Goal: Task Accomplishment & Management: Manage account settings

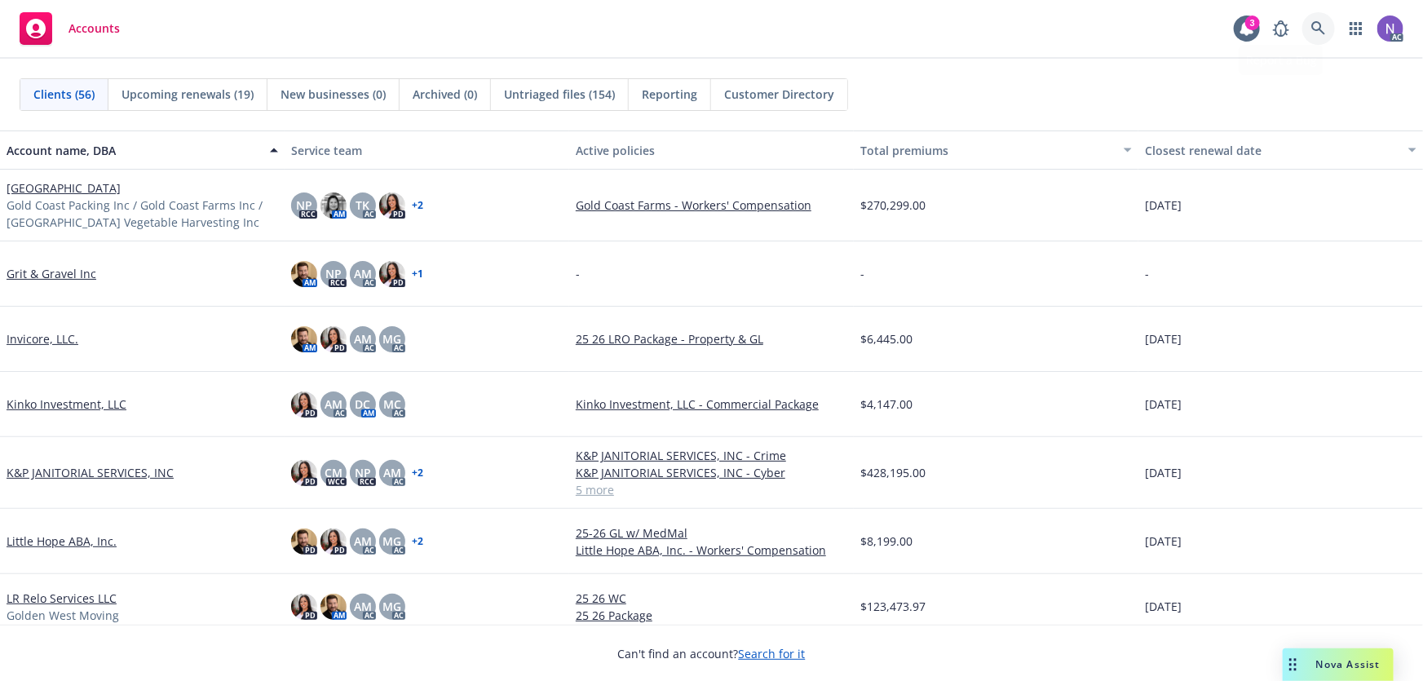
click at [1323, 24] on icon at bounding box center [1318, 28] width 15 height 15
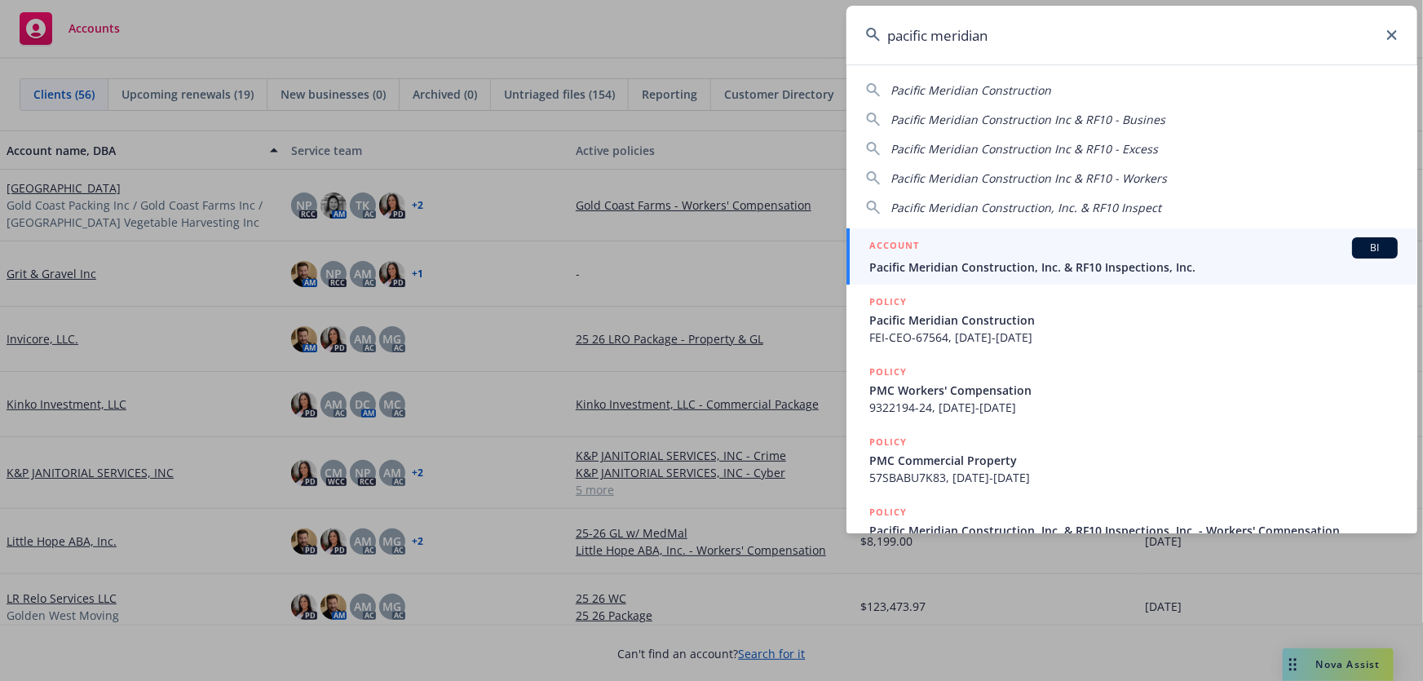
type input "pacific meridian"
click at [1068, 252] on div "ACCOUNT BI" at bounding box center [1133, 247] width 528 height 21
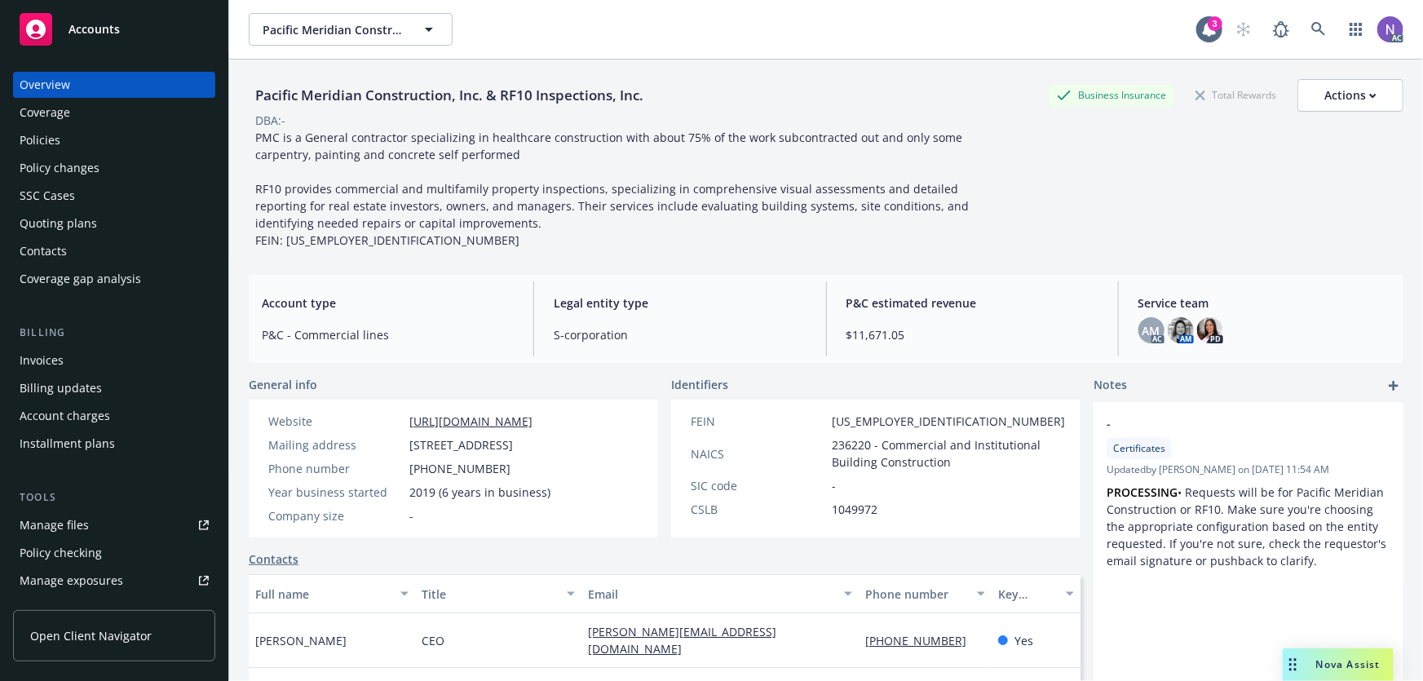
click at [114, 139] on div "Policies" at bounding box center [114, 140] width 189 height 26
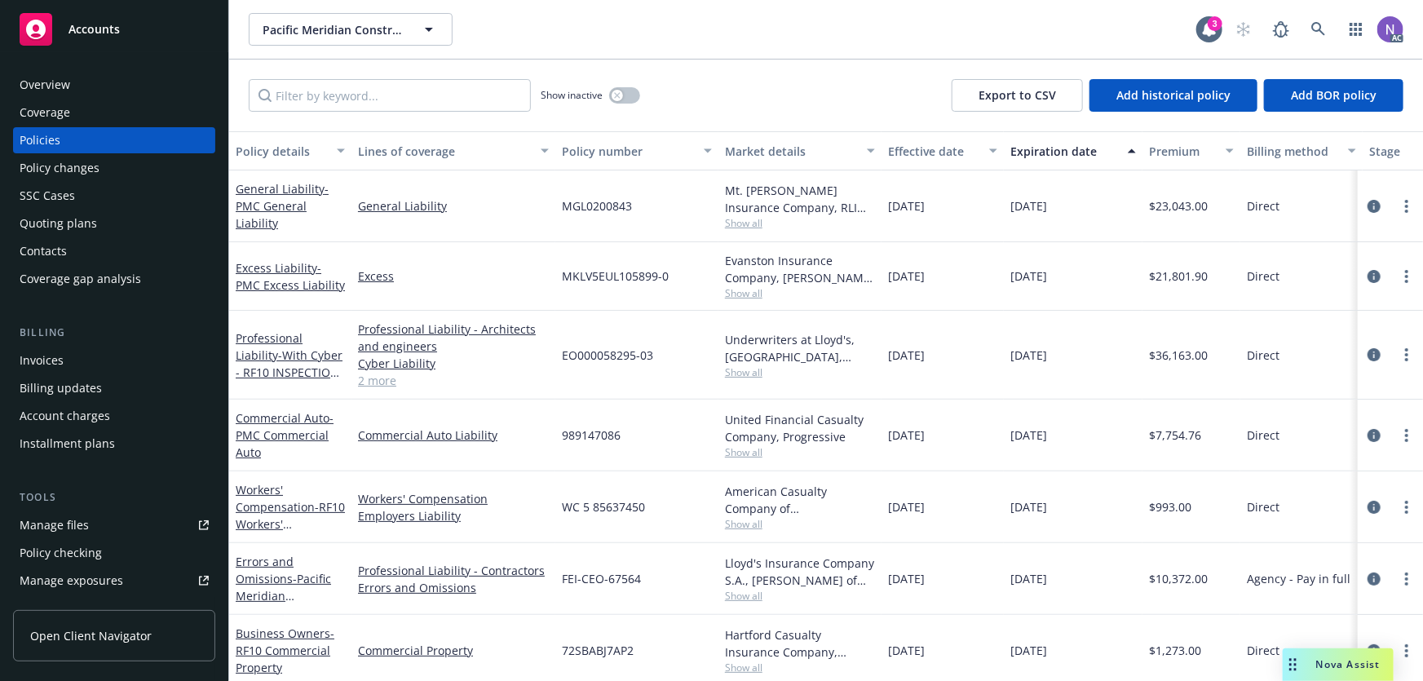
scroll to position [73, 0]
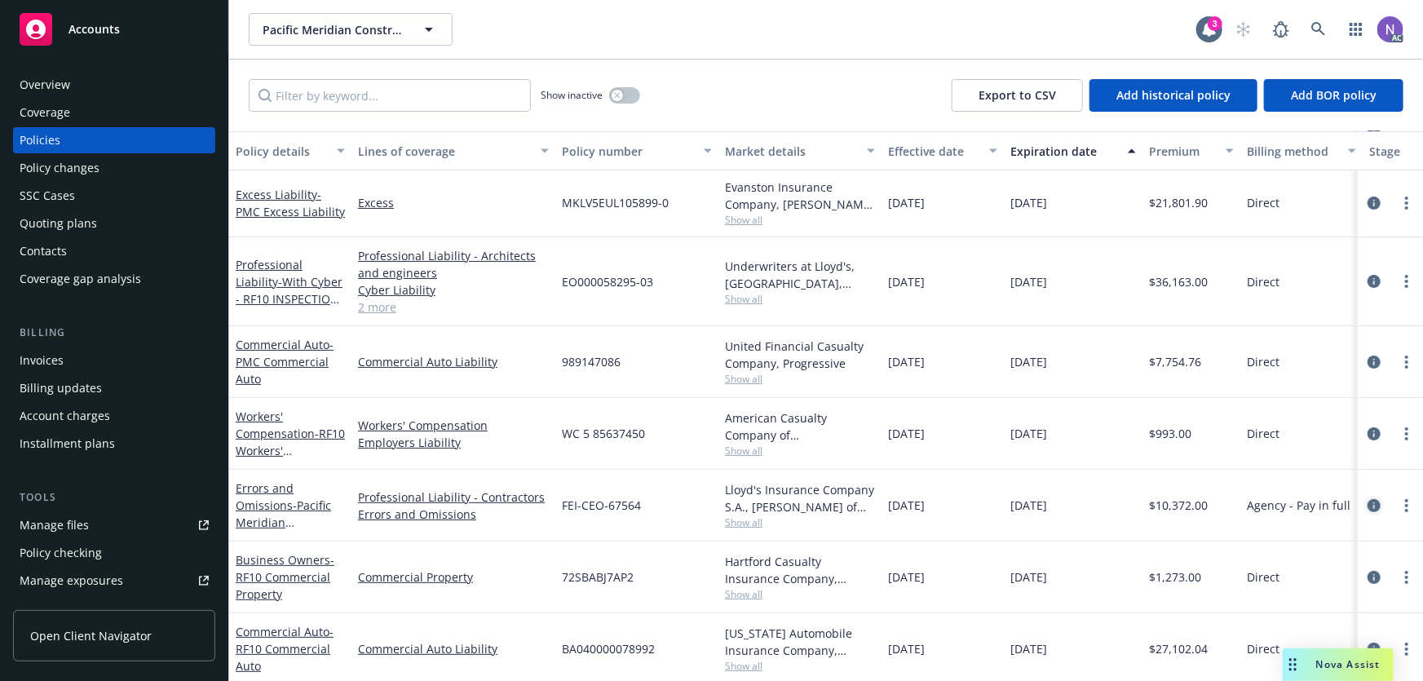
click at [1367, 506] on icon "circleInformation" at bounding box center [1373, 505] width 13 height 13
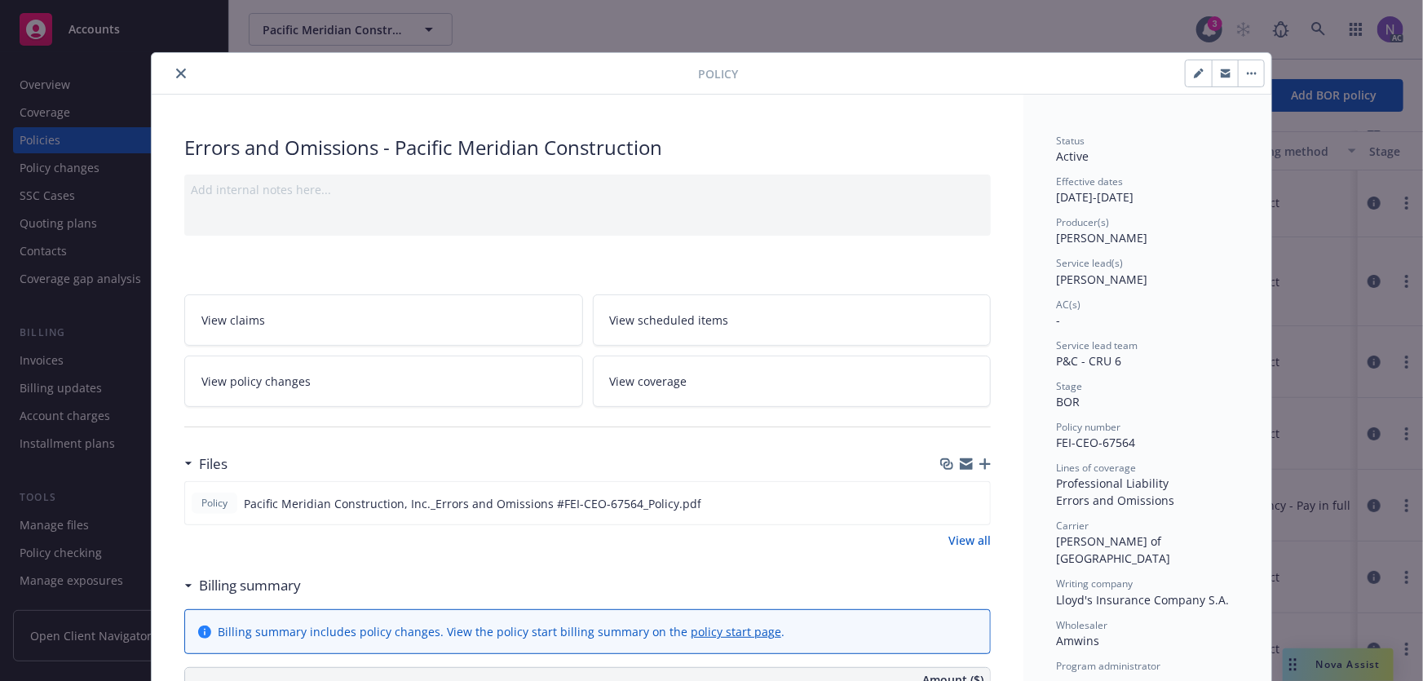
click at [405, 222] on div "Add internal notes here..." at bounding box center [587, 204] width 806 height 61
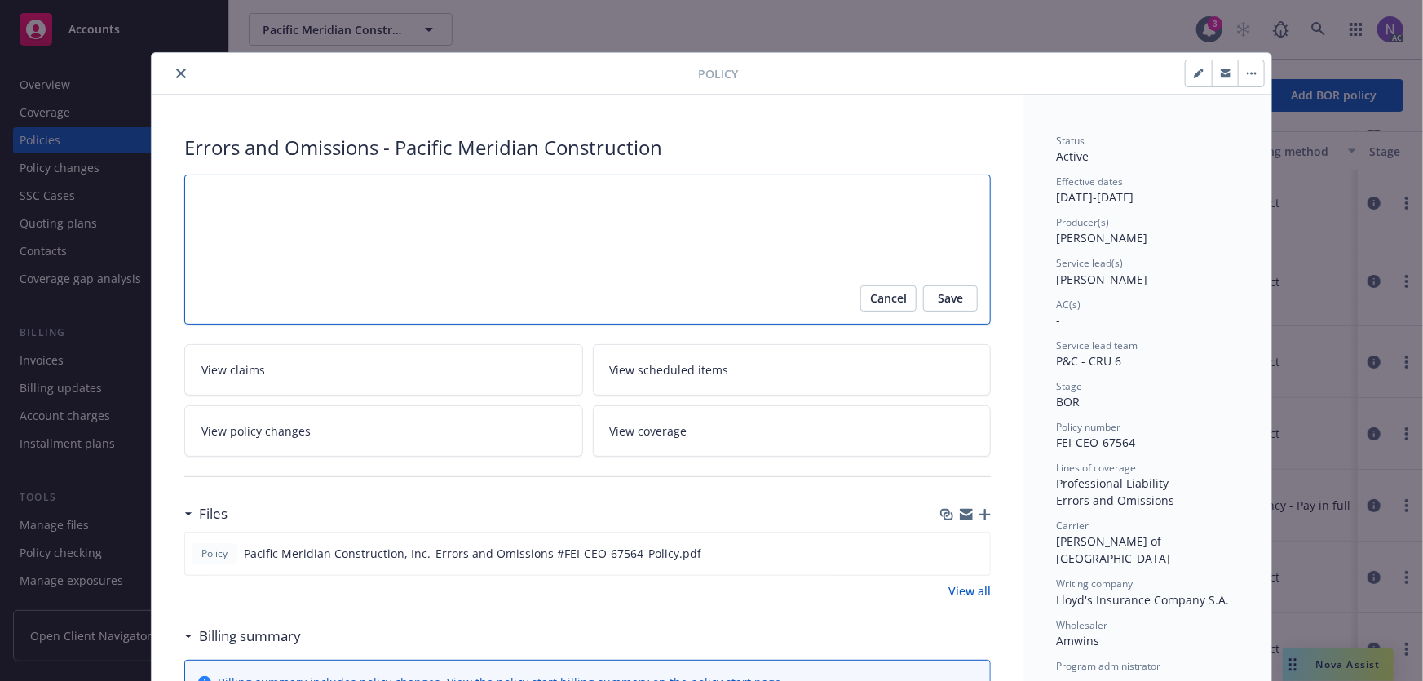
click at [350, 219] on textarea at bounding box center [587, 249] width 806 height 151
paste textarea "[PERSON_NAME]"
type textarea "x"
type textarea "[PERSON_NAME]"
type textarea "x"
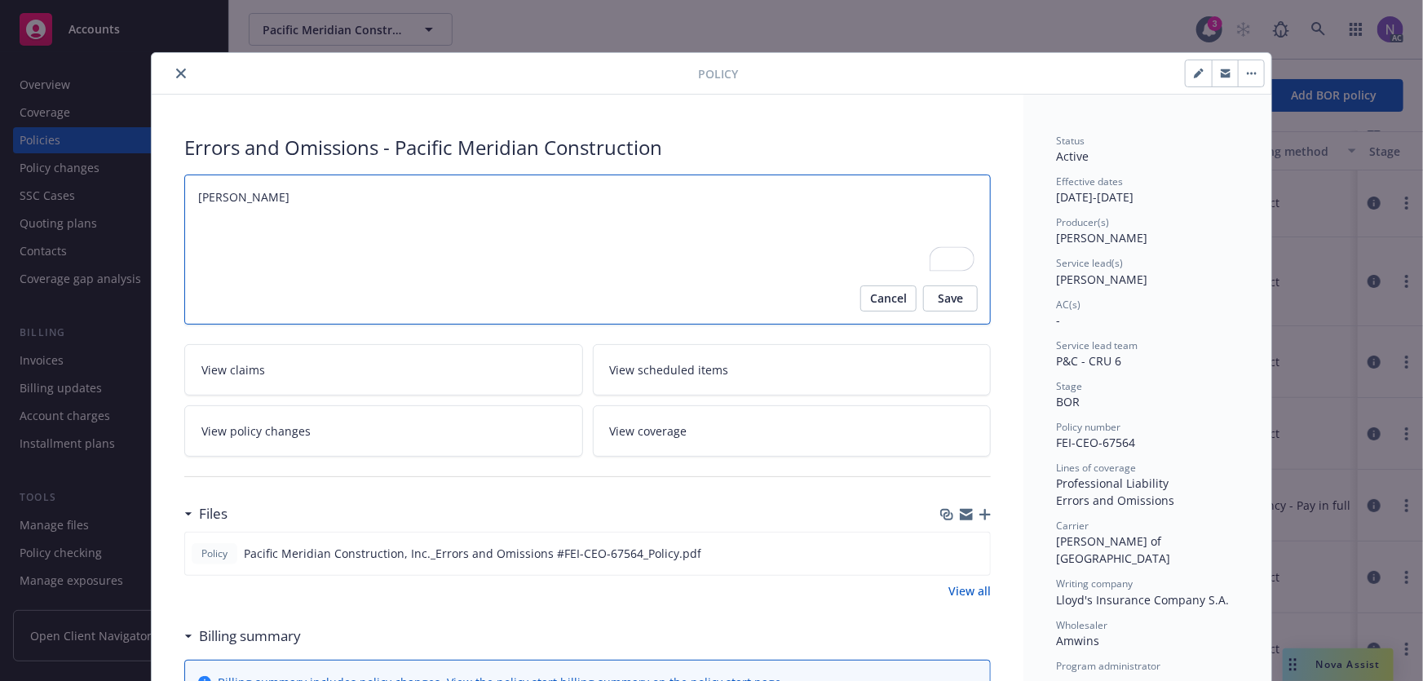
drag, startPoint x: 268, startPoint y: 204, endPoint x: 107, endPoint y: 192, distance: 161.9
click at [107, 192] on div "Policy Errors and Omissions - Pacific Meridian Construction [PERSON_NAME] Cance…" at bounding box center [711, 340] width 1423 height 681
type textarea "x"
type textarea "="
drag, startPoint x: 342, startPoint y: 214, endPoint x: 64, endPoint y: 184, distance: 280.4
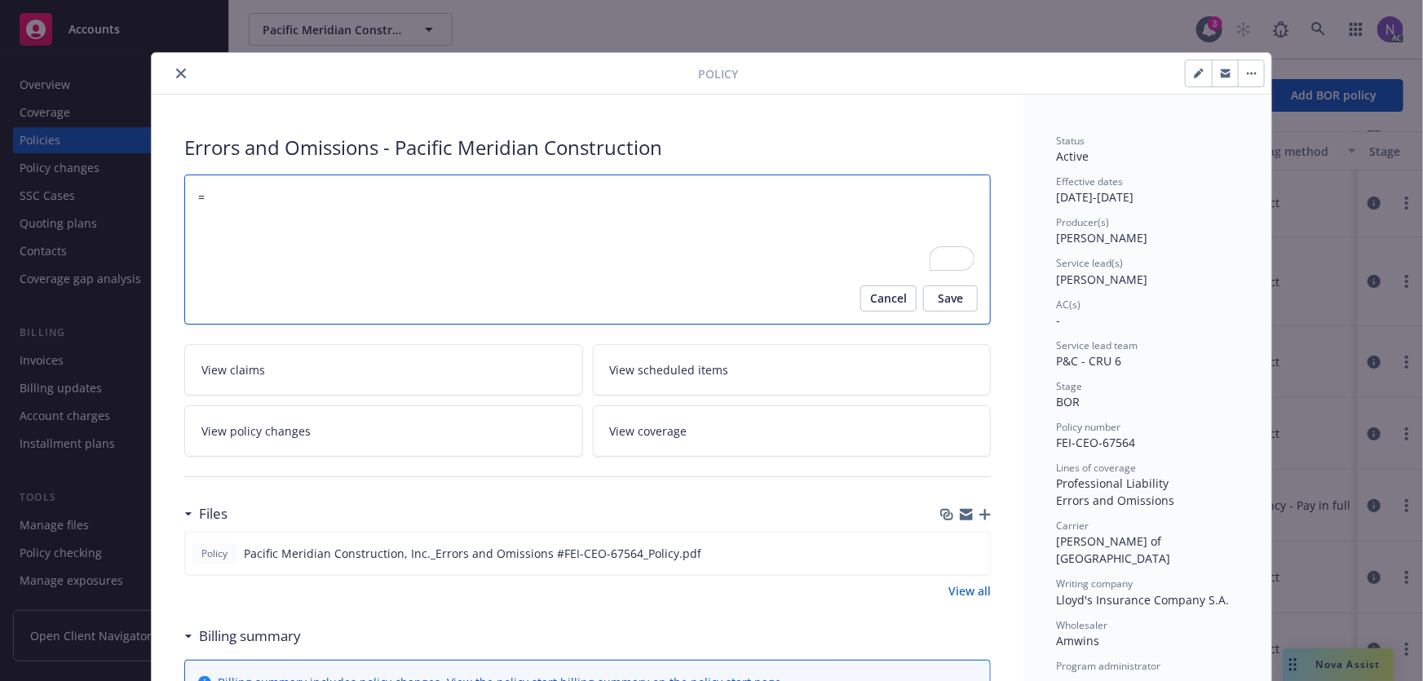
click at [60, 184] on div "Policy Errors and Omissions - Pacific Meridian Construction = Cancel Save View …" at bounding box center [711, 340] width 1423 height 681
paste textarea "[PERSON_NAME] or [PERSON_NAME]"
type textarea "x"
type textarea "[PERSON_NAME] or [PERSON_NAME]"
click at [259, 197] on textarea "[PERSON_NAME] or [PERSON_NAME]" at bounding box center [587, 249] width 806 height 151
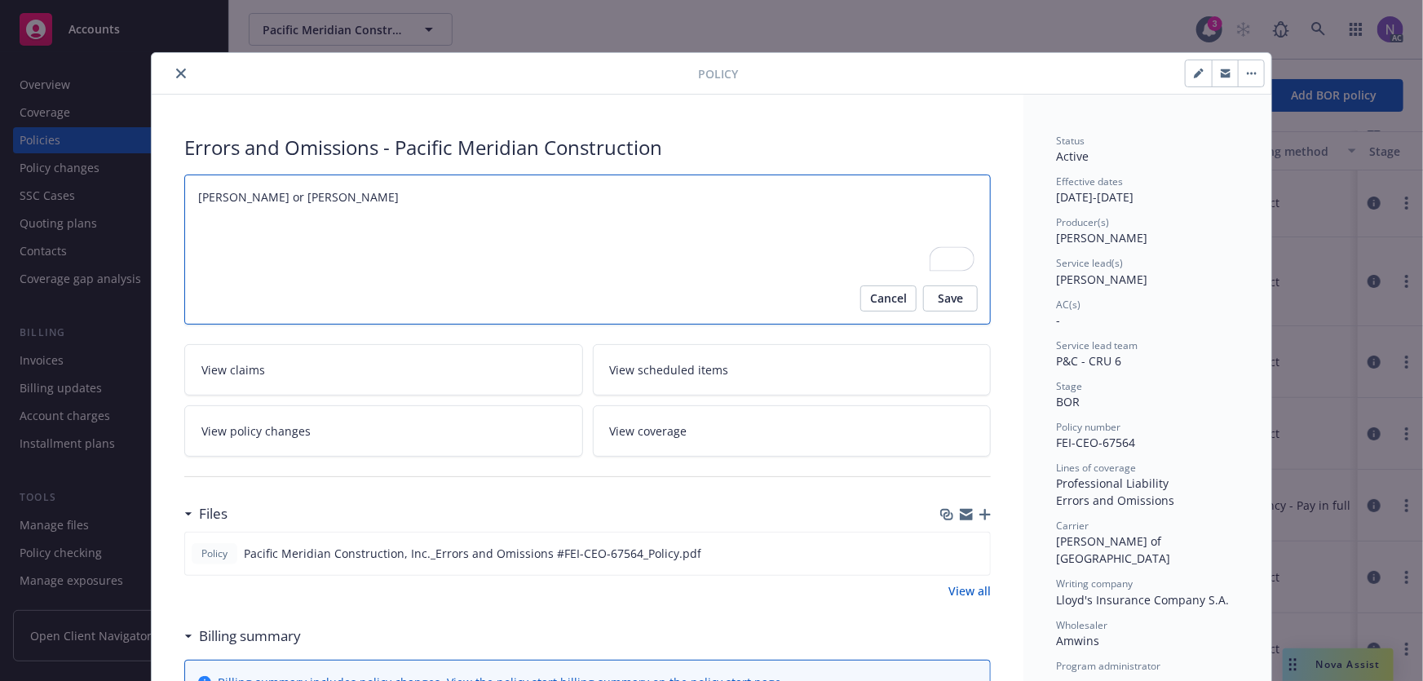
click at [265, 197] on textarea "[PERSON_NAME] or [PERSON_NAME]" at bounding box center [587, 249] width 806 height 151
type textarea "x"
type textarea "[PERSON_NAME] or [PERSON_NAME]"
click at [269, 195] on textarea "[PERSON_NAME] or [PERSON_NAME]" at bounding box center [587, 249] width 806 height 151
type textarea "x"
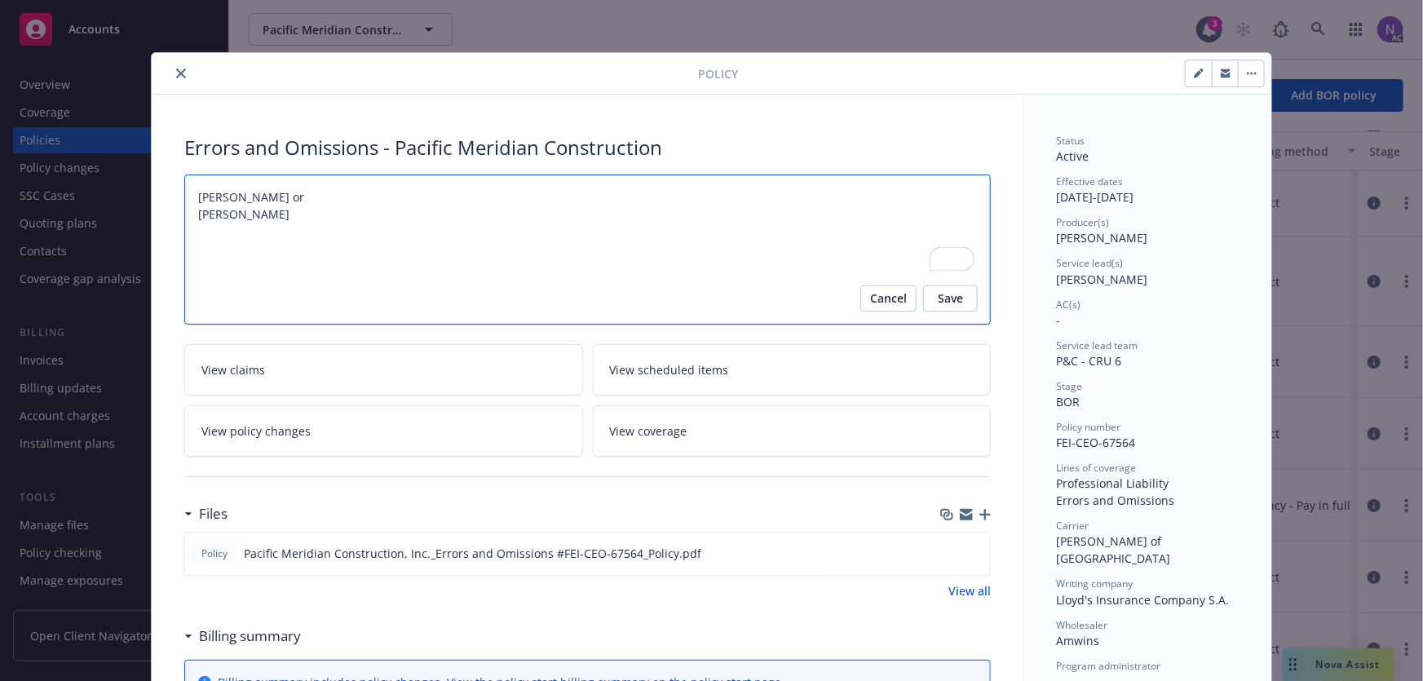
type textarea "[PERSON_NAME] or [PERSON_NAME]"
type textarea "x"
type textarea "[PERSON_NAME] o [PERSON_NAME]"
type textarea "x"
type textarea "[PERSON_NAME] [PERSON_NAME]"
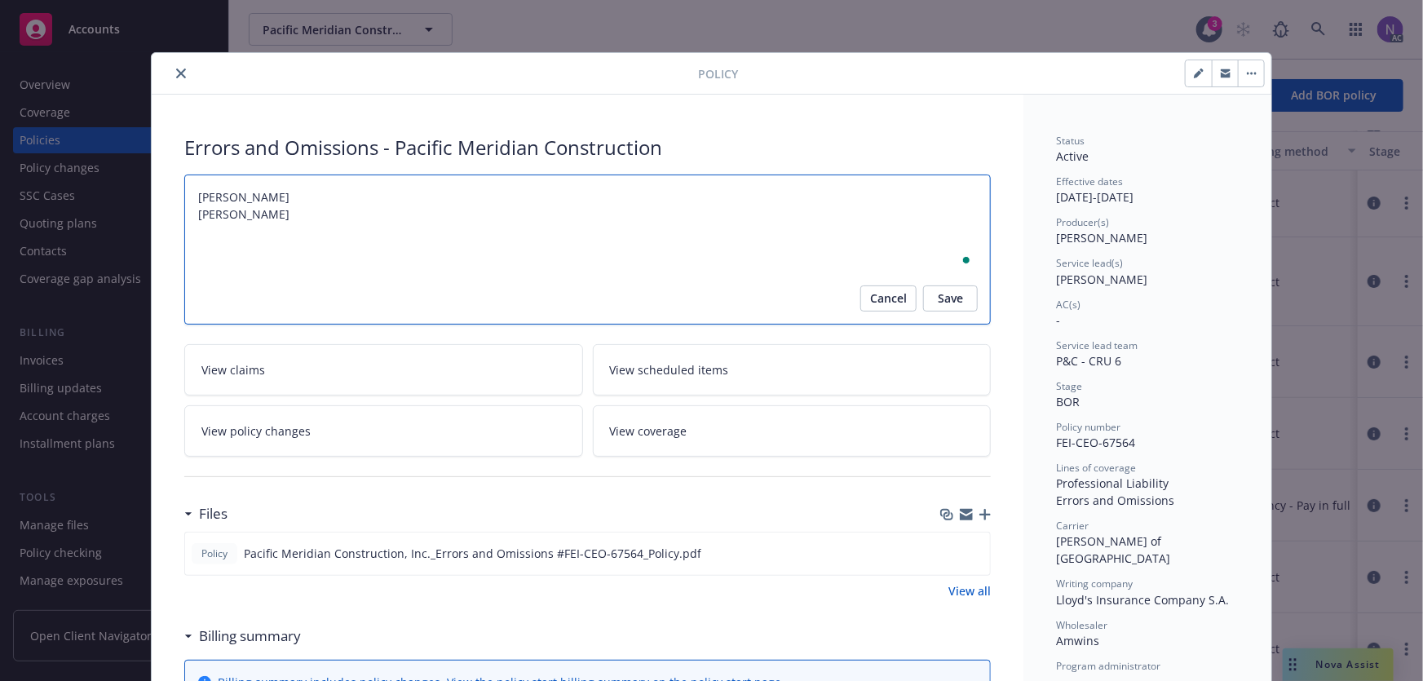
type textarea "x"
type textarea "[PERSON_NAME] [PERSON_NAME]"
type textarea "x"
type textarea "[PERSON_NAME]: [PERSON_NAME]"
click at [335, 219] on textarea "[PERSON_NAME]: [PERSON_NAME]" at bounding box center [587, 249] width 806 height 151
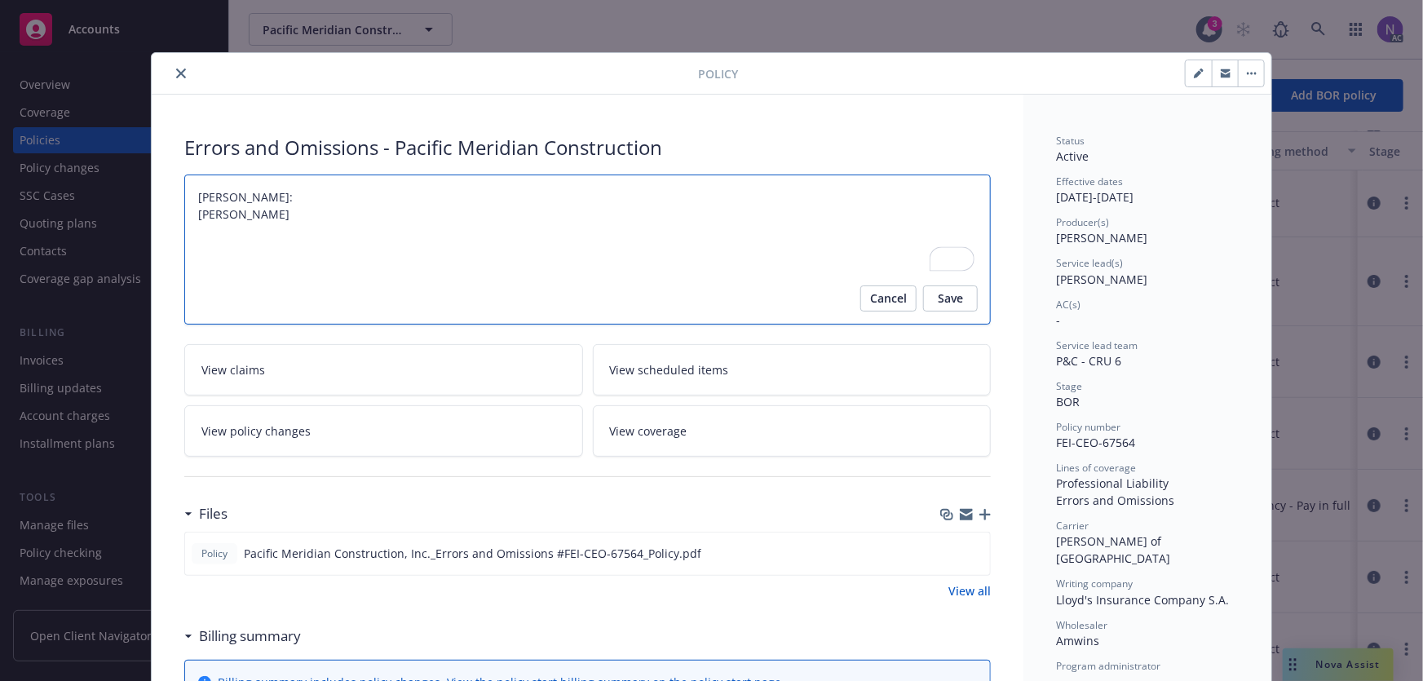
type textarea "x"
type textarea "[PERSON_NAME]: [PERSON_NAME]:"
type textarea "x"
type textarea "[PERSON_NAME]: [PERSON_NAME]:"
paste textarea "[EMAIL_ADDRESS][PERSON_NAME][DOMAIN_NAME]"
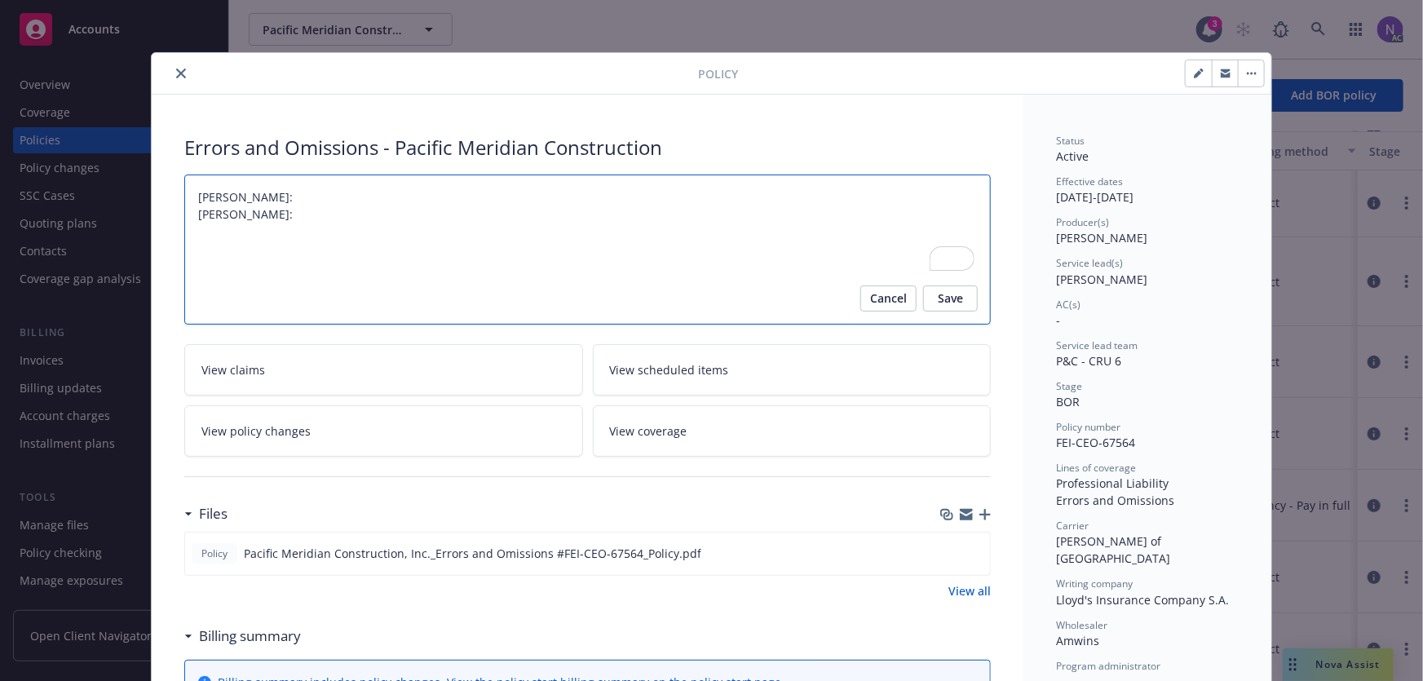
type textarea "x"
type textarea "[PERSON_NAME]: [PERSON_NAME]: [PERSON_NAME][EMAIL_ADDRESS][PERSON_NAME][DOMAIN_…"
drag, startPoint x: 277, startPoint y: 211, endPoint x: 178, endPoint y: 213, distance: 99.5
click at [175, 213] on div "Policy Errors and Omissions - Pacific Meridian Construction [PERSON_NAME]: [PER…" at bounding box center [711, 340] width 1423 height 681
drag, startPoint x: 245, startPoint y: 196, endPoint x: 172, endPoint y: 199, distance: 73.5
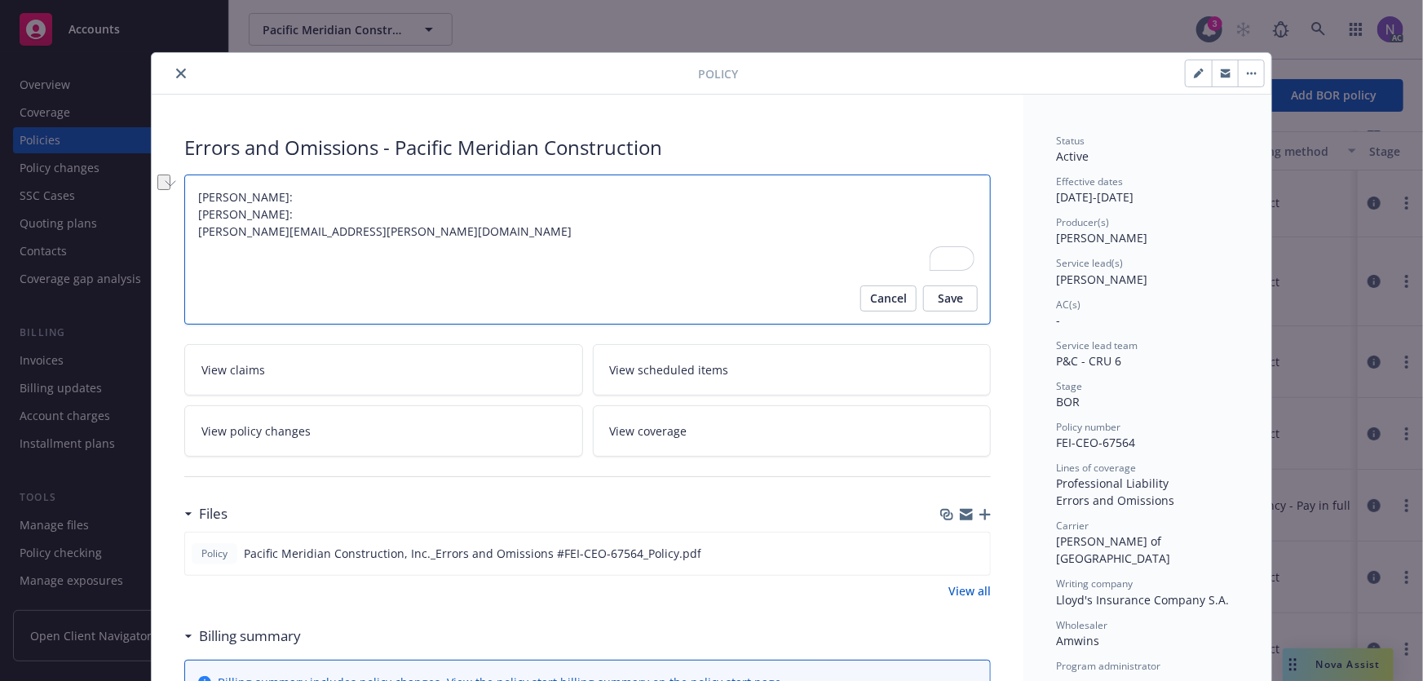
click at [271, 192] on textarea "[PERSON_NAME]: [PERSON_NAME]: [PERSON_NAME][EMAIL_ADDRESS][PERSON_NAME][DOMAIN_…" at bounding box center [587, 249] width 806 height 151
type textarea "x"
type textarea "[PERSON_NAME]: [PERSON_NAME]: [PERSON_NAME][EMAIL_ADDRESS][PERSON_NAME][DOMAIN_…"
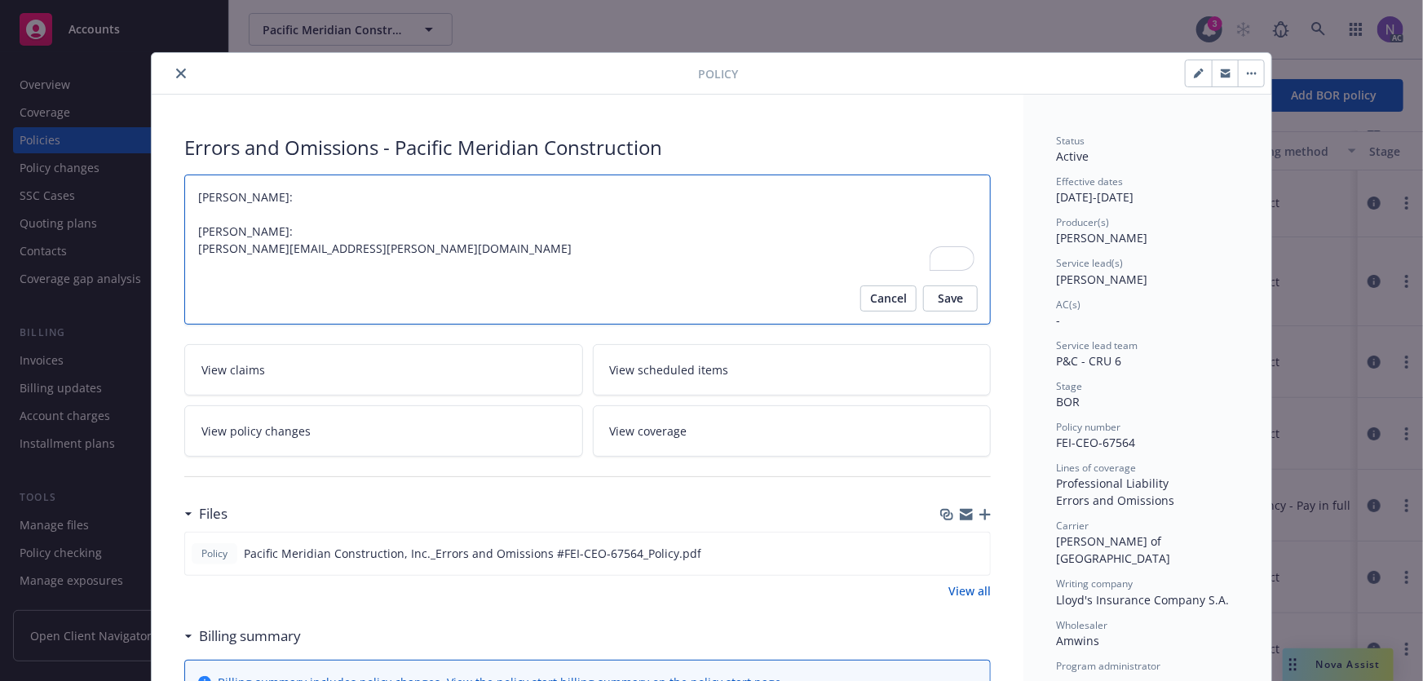
paste textarea "[PERSON_NAME]"
type textarea "x"
type textarea "[PERSON_NAME]: [PERSON_NAME] [PERSON_NAME]: [PERSON_NAME][EMAIL_ADDRESS][PERSON…"
click at [279, 219] on textarea "[PERSON_NAME]: [PERSON_NAME] [PERSON_NAME]: [PERSON_NAME][EMAIL_ADDRESS][PERSON…" at bounding box center [587, 249] width 806 height 151
type textarea "x"
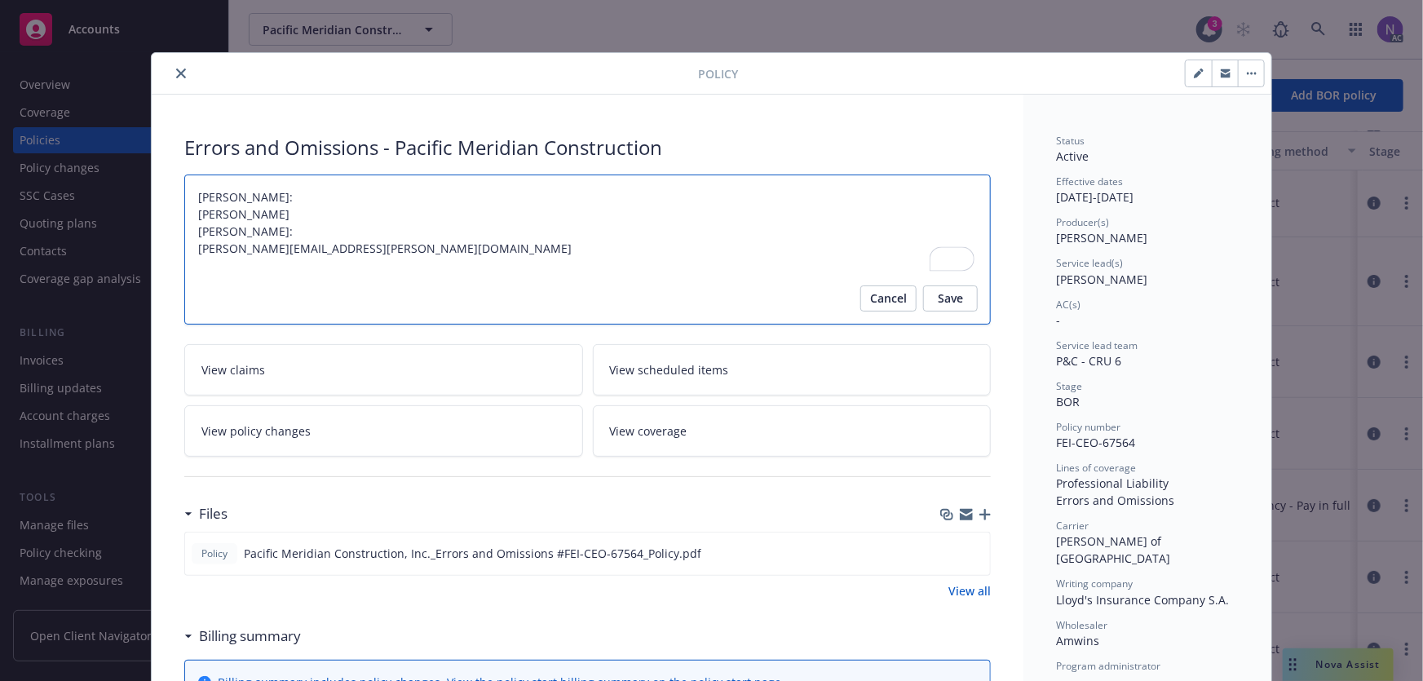
type textarea "[PERSON_NAME]: [PERSON_NAME] [PERSON_NAME]: [PERSON_NAME][EMAIL_ADDRESS][PERSON…"
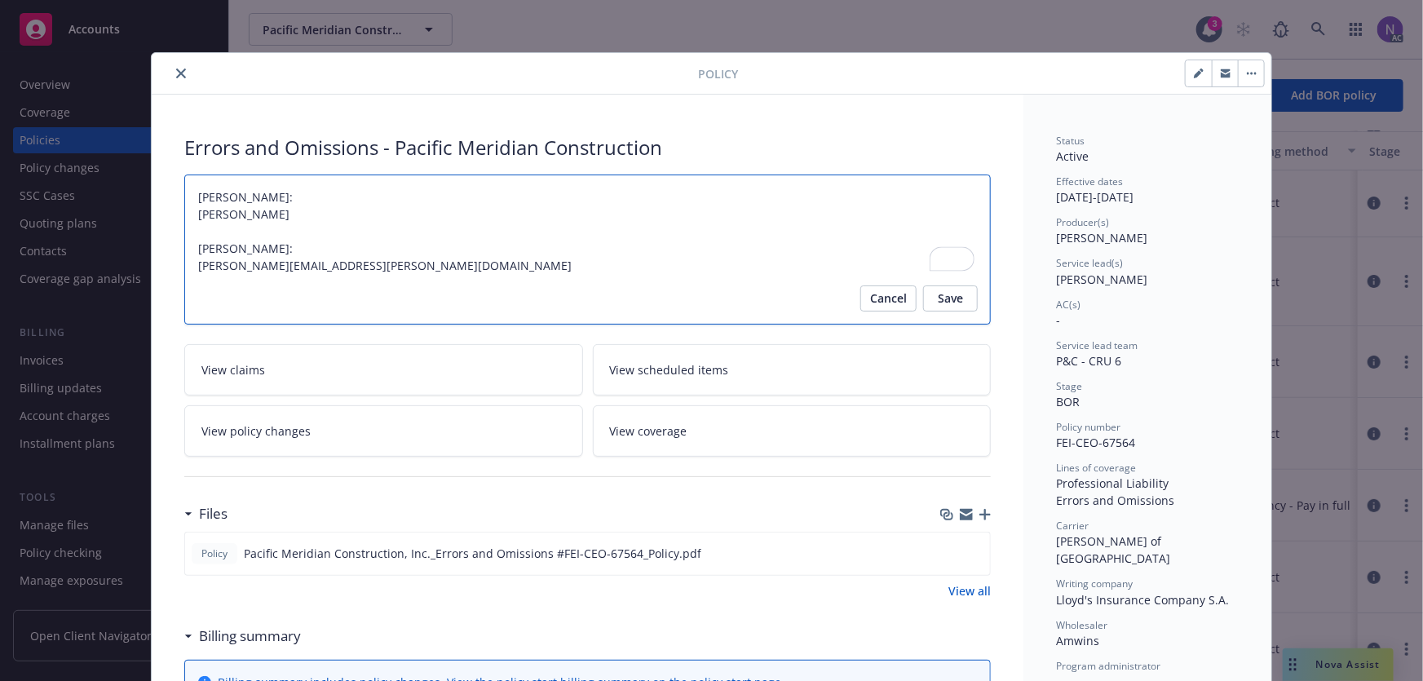
drag, startPoint x: 278, startPoint y: 262, endPoint x: 375, endPoint y: 260, distance: 97.0
click at [375, 261] on textarea "[PERSON_NAME]: [PERSON_NAME] [PERSON_NAME]: [PERSON_NAME][EMAIL_ADDRESS][PERSON…" at bounding box center [587, 249] width 806 height 151
click at [277, 211] on textarea "[PERSON_NAME]: [PERSON_NAME] [PERSON_NAME]: [PERSON_NAME][EMAIL_ADDRESS][PERSON…" at bounding box center [587, 249] width 806 height 151
paste textarea "@[DOMAIN_NAME]"
type textarea "x"
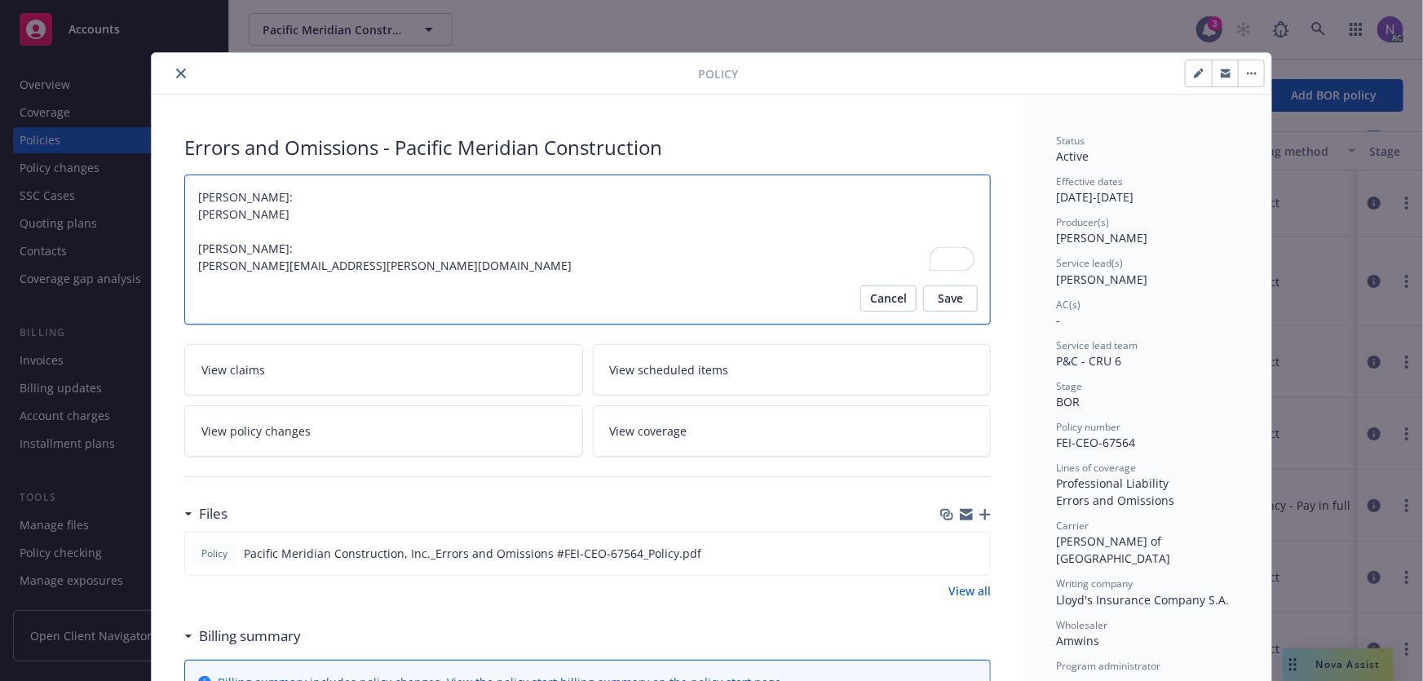
type textarea "[PERSON_NAME]: Sam [EMAIL_ADDRESS][DOMAIN_NAME] [PERSON_NAME]: [PERSON_NAME][EM…"
click at [219, 211] on textarea "[PERSON_NAME]: Sam [EMAIL_ADDRESS][DOMAIN_NAME] [PERSON_NAME]: [PERSON_NAME][EM…" at bounding box center [587, 249] width 806 height 151
type textarea "x"
type textarea "[PERSON_NAME]: [PERSON_NAME][EMAIL_ADDRESS][DOMAIN_NAME] [PERSON_NAME]: [PERSON…"
click at [942, 304] on span "Save" at bounding box center [950, 298] width 25 height 26
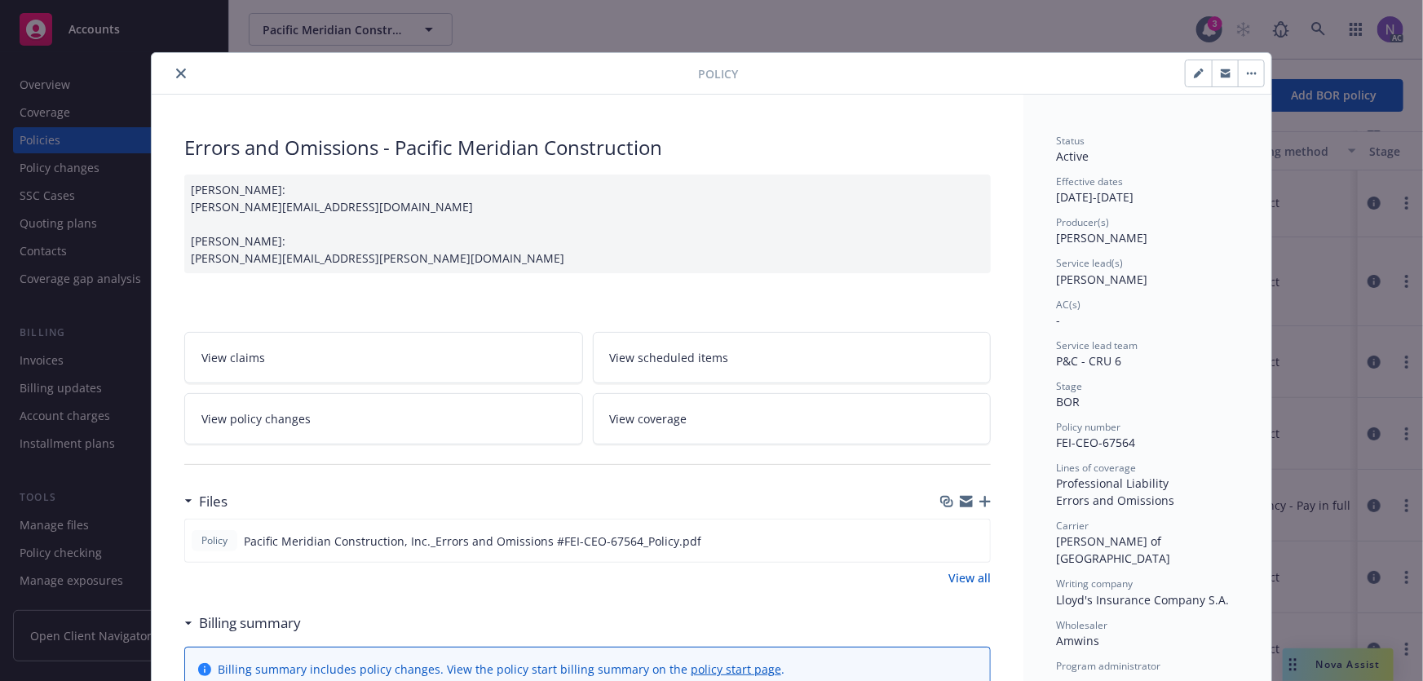
click at [179, 69] on icon "close" at bounding box center [181, 73] width 10 height 10
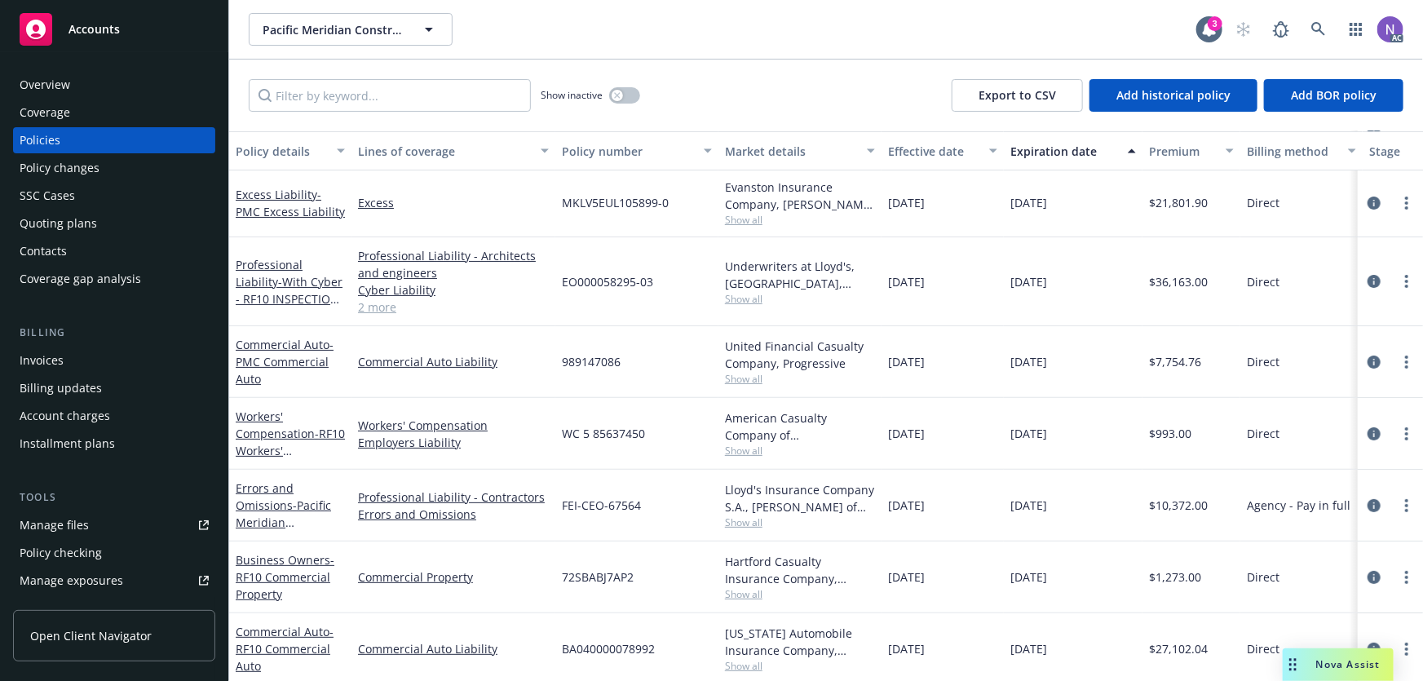
click at [70, 162] on div "Policy changes" at bounding box center [60, 168] width 80 height 26
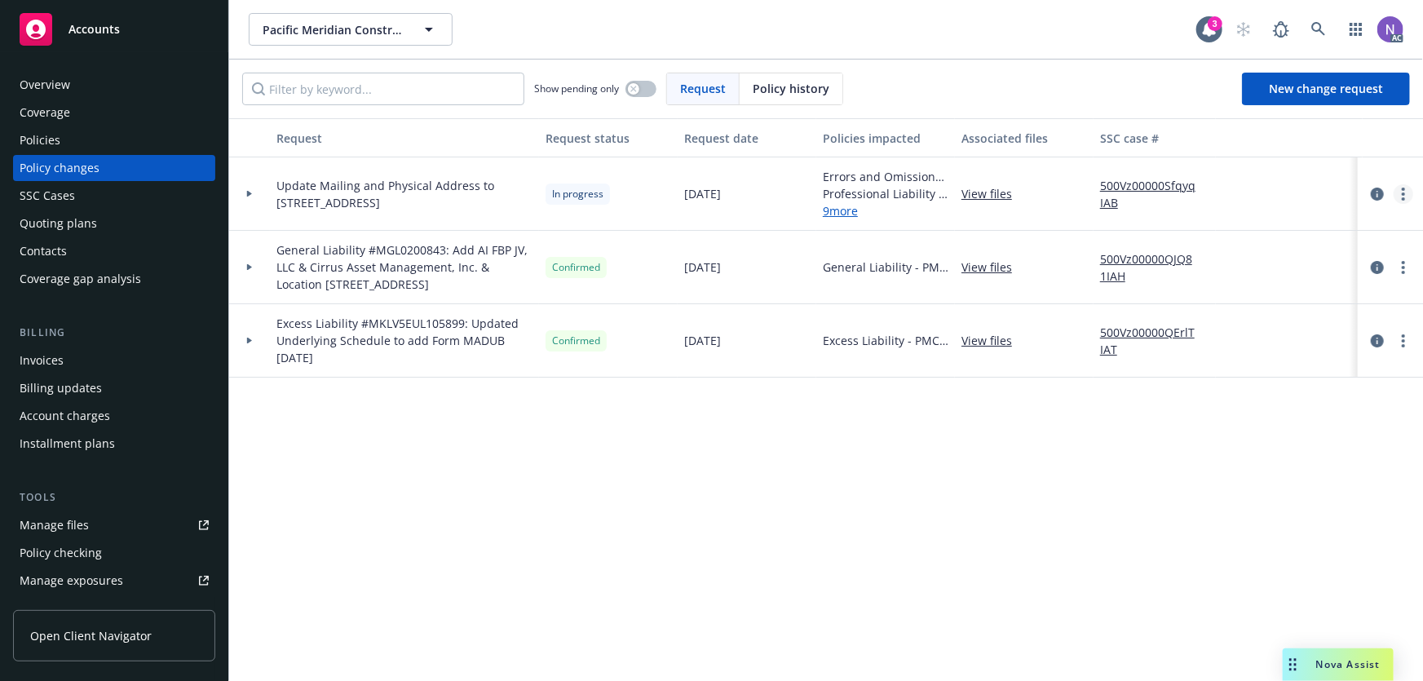
click at [1402, 188] on icon "more" at bounding box center [1403, 194] width 3 height 13
click at [1283, 231] on link "Copy logging email" at bounding box center [1273, 226] width 280 height 33
click at [126, 136] on div "Policies" at bounding box center [114, 140] width 189 height 26
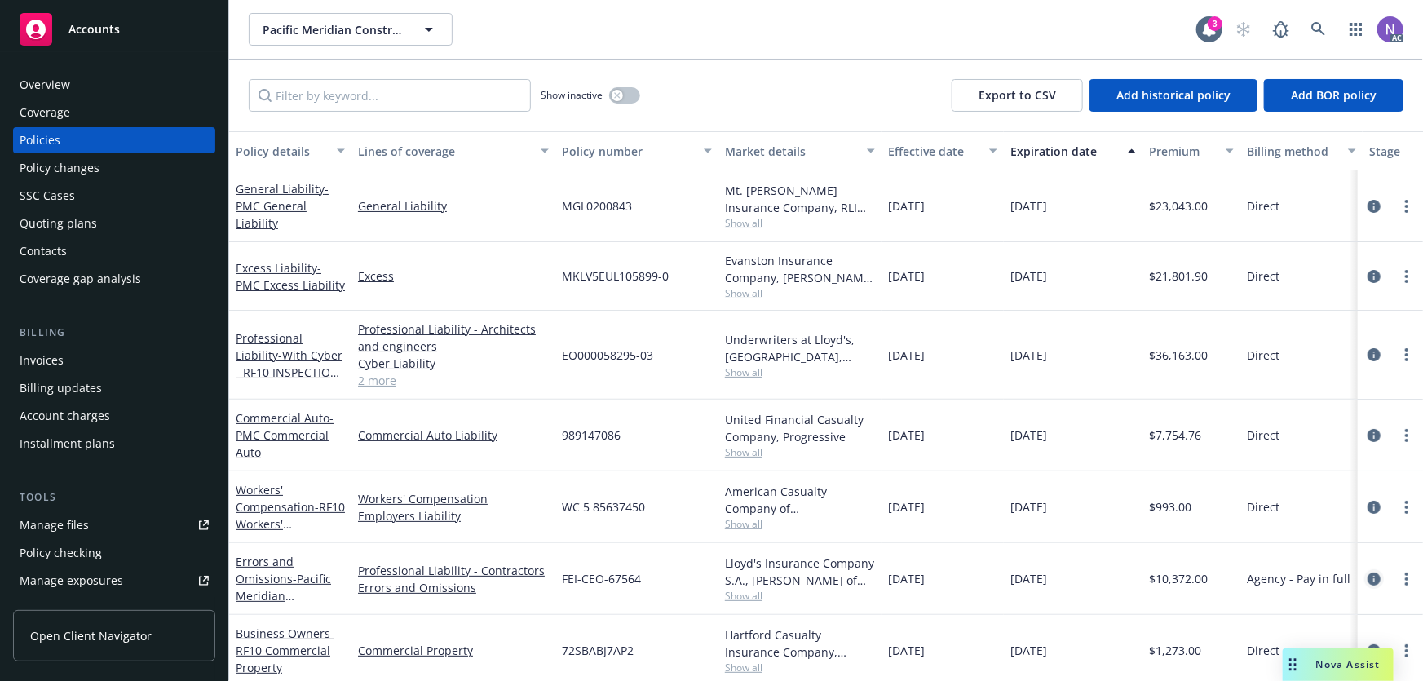
click at [1367, 577] on icon "circleInformation" at bounding box center [1373, 578] width 13 height 13
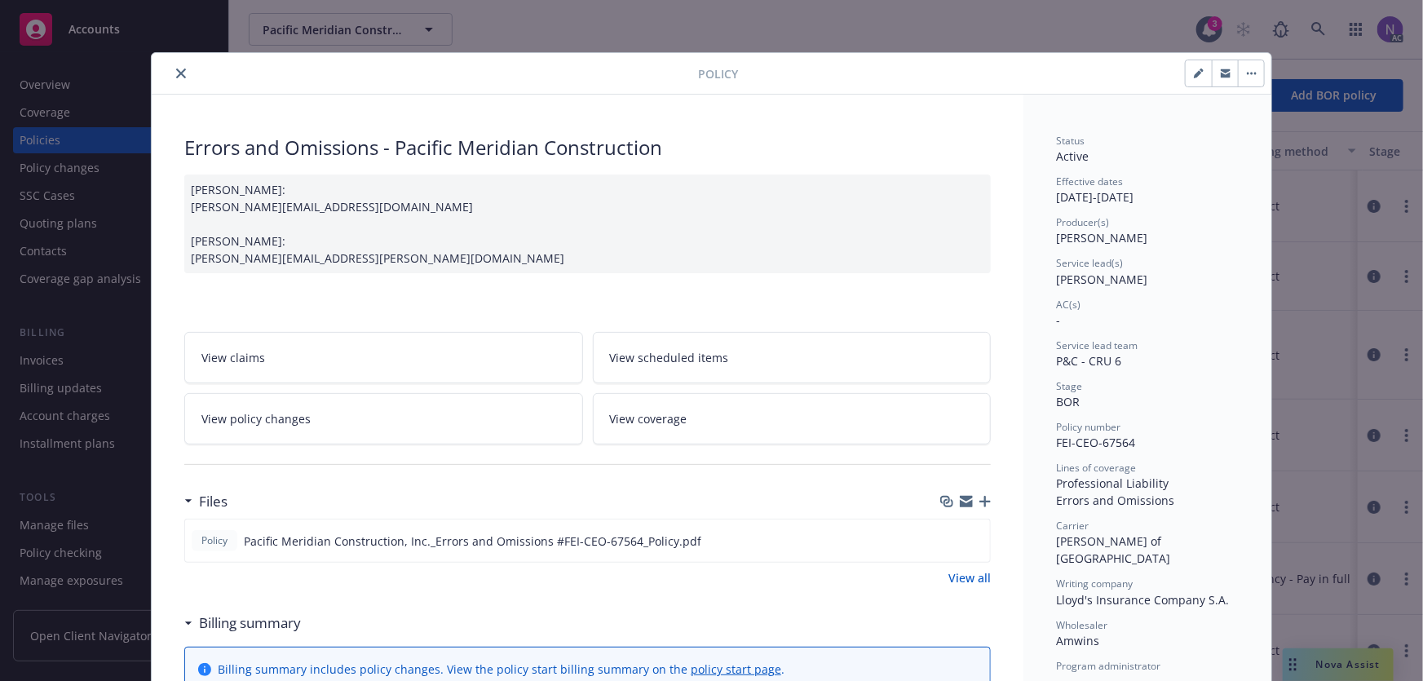
scroll to position [49, 0]
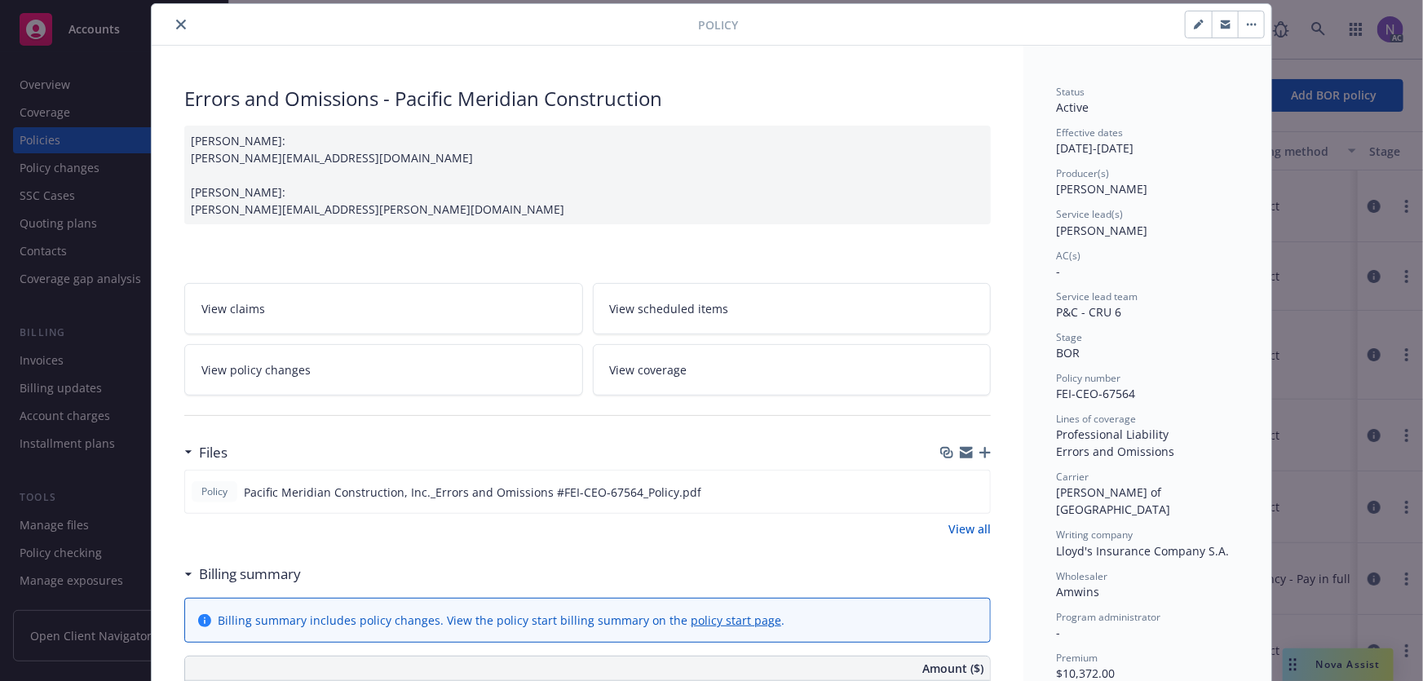
click at [304, 150] on div "[PERSON_NAME]: [PERSON_NAME][EMAIL_ADDRESS][DOMAIN_NAME] [PERSON_NAME]: [PERSON…" at bounding box center [587, 175] width 806 height 99
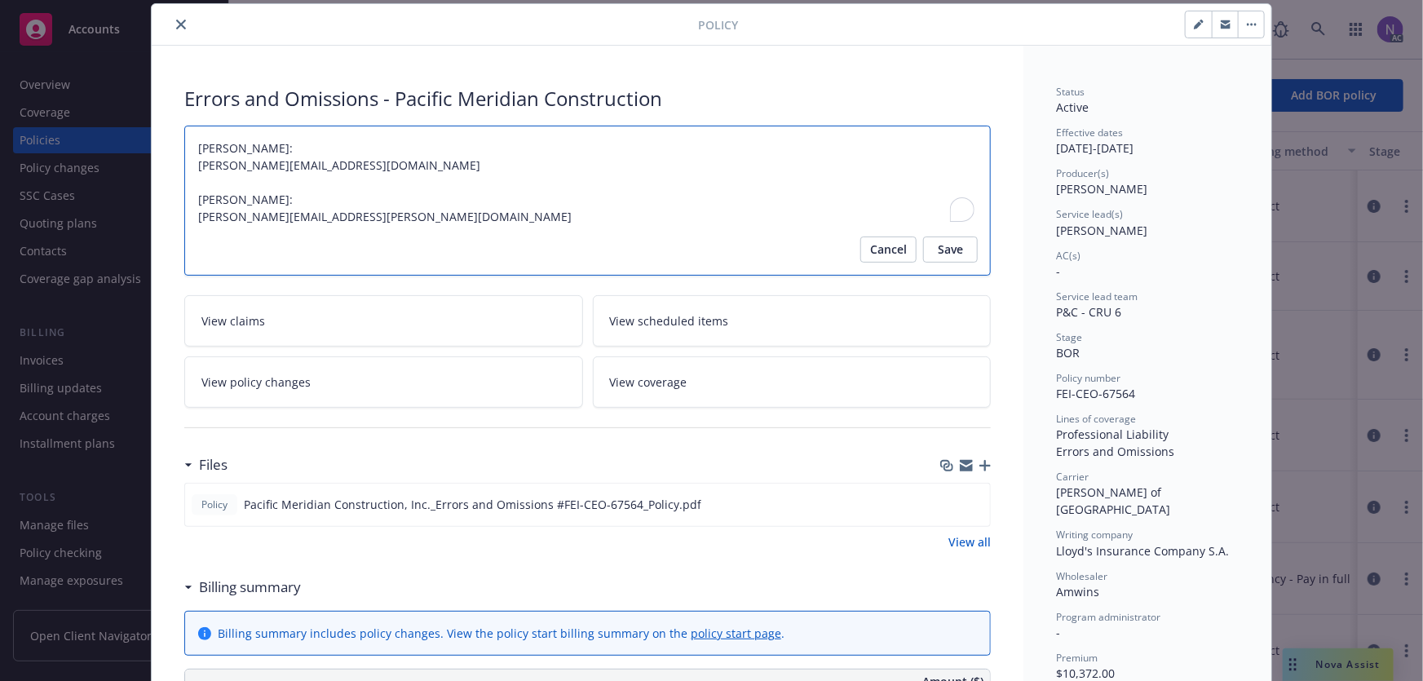
click at [292, 163] on textarea "[PERSON_NAME]: [PERSON_NAME][EMAIL_ADDRESS][DOMAIN_NAME] [PERSON_NAME]: [PERSON…" at bounding box center [587, 201] width 806 height 151
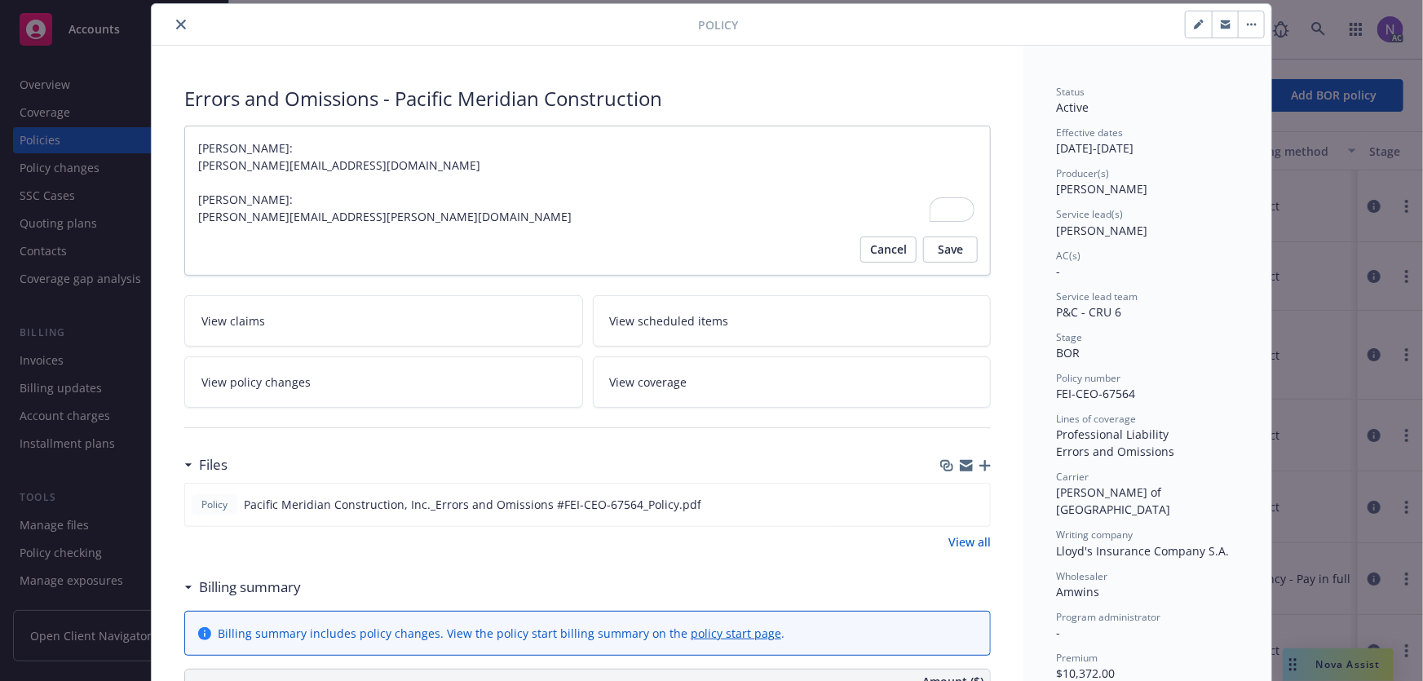
type textarea "x"
